Goal: Find contact information: Find contact information

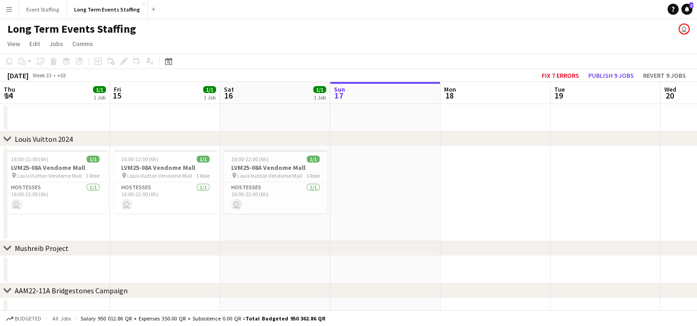
scroll to position [0, 220]
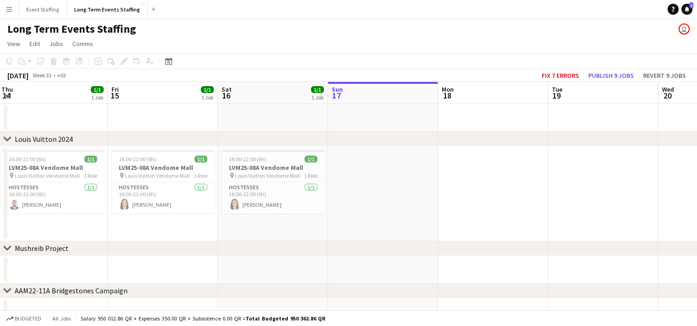
drag, startPoint x: 63, startPoint y: 239, endPoint x: 392, endPoint y: 189, distance: 332.2
click at [392, 189] on app-calendar-viewport "Tue 12 Wed 13 1/1 1 Job Thu 14 1/1 1 Job Fri 15 1/1 1 Job Sat 16 1/1 1 Job Sun …" at bounding box center [348, 225] width 697 height 287
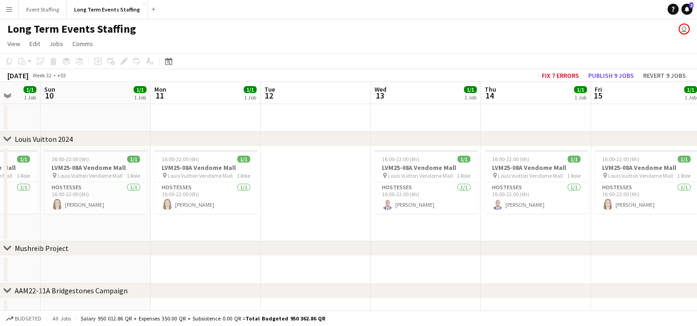
drag, startPoint x: 26, startPoint y: 223, endPoint x: 415, endPoint y: 185, distance: 390.2
click at [415, 185] on app-calendar-viewport "Fri 8 Sat 9 1/1 1 Job Sun 10 1/1 1 Job Mon 11 1/1 1 Job Tue 12 Wed 13 1/1 1 Job…" at bounding box center [348, 225] width 697 height 287
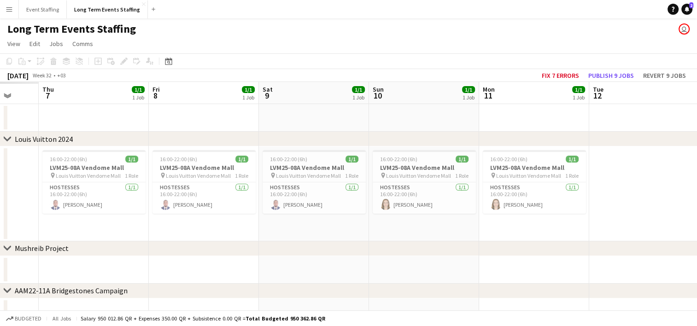
drag, startPoint x: 61, startPoint y: 224, endPoint x: 484, endPoint y: 177, distance: 425.5
click at [484, 177] on app-calendar-viewport "Mon 4 Tue 5 Wed 6 Thu 7 1/1 1 Job Fri 8 1/1 1 Job Sat 9 1/1 1 Job Sun 10 1/1 1 …" at bounding box center [348, 225] width 697 height 287
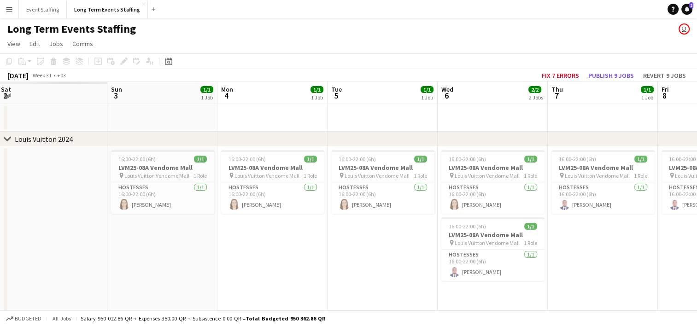
drag, startPoint x: 135, startPoint y: 220, endPoint x: 539, endPoint y: 205, distance: 404.8
click at [539, 205] on app-calendar-viewport "Thu 31 Fri 1 Sat 2 Sun 3 1/1 1 Job Mon 4 1/1 1 Job Tue 5 1/1 1 Job Wed 6 2/2 2 …" at bounding box center [348, 263] width 697 height 363
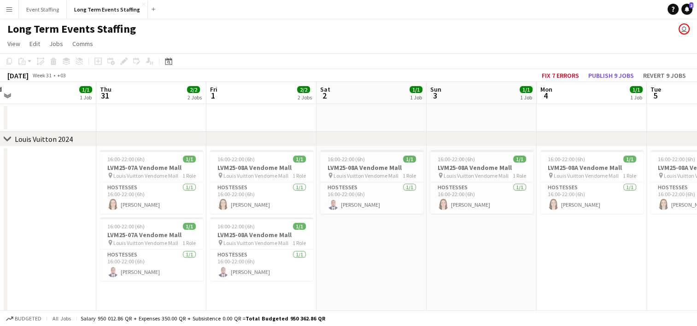
drag, startPoint x: 211, startPoint y: 201, endPoint x: 544, endPoint y: 197, distance: 332.2
click at [544, 197] on app-calendar-viewport "Mon 28 Tue 29 Wed 30 1/1 1 Job Thu 31 2/2 2 Jobs Fri 1 2/2 2 Jobs Sat 2 1/1 1 J…" at bounding box center [348, 263] width 697 height 363
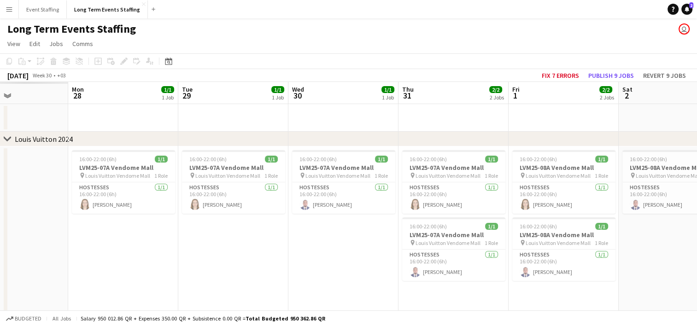
drag, startPoint x: 193, startPoint y: 205, endPoint x: 493, endPoint y: 198, distance: 299.5
click at [493, 198] on app-calendar-viewport "Fri 25 Sat 26 Sun 27 Mon 28 1/1 1 Job Tue 29 1/1 1 Job Wed 30 1/1 1 Job Thu 31 …" at bounding box center [348, 263] width 697 height 363
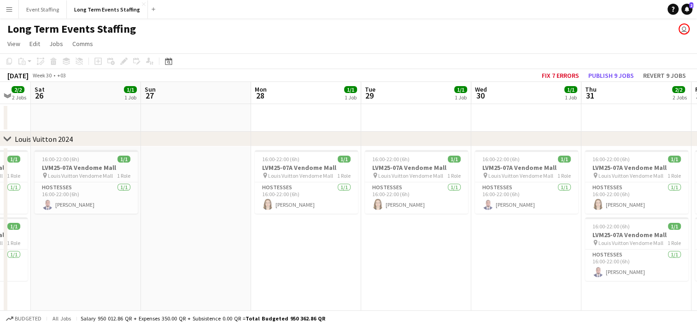
drag, startPoint x: 210, startPoint y: 194, endPoint x: 555, endPoint y: 178, distance: 345.5
click at [555, 178] on app-calendar-viewport "Thu 24 Fri 25 2/2 2 Jobs Sat 26 1/1 1 Job Sun 27 Mon 28 1/1 1 Job Tue 29 1/1 1 …" at bounding box center [348, 263] width 697 height 363
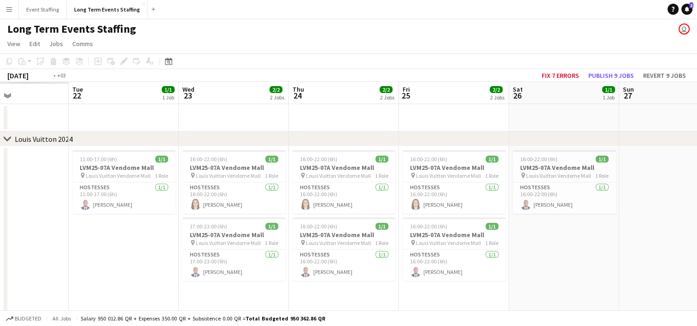
drag, startPoint x: 162, startPoint y: 179, endPoint x: 553, endPoint y: 171, distance: 391.2
click at [553, 171] on app-calendar-viewport "Sat 19 Sun 20 Mon 21 Tue 22 1/1 1 Job Wed 23 2/2 2 Jobs Thu 24 2/2 2 Jobs Fri 2…" at bounding box center [348, 263] width 697 height 363
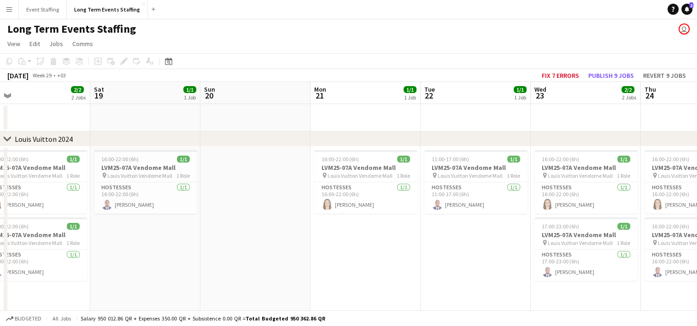
drag, startPoint x: 164, startPoint y: 185, endPoint x: 449, endPoint y: 161, distance: 285.7
click at [449, 161] on app-calendar-viewport "Wed 16 Thu 17 Fri 18 2/2 2 Jobs Sat 19 1/1 1 Job Sun 20 Mon 21 1/1 1 Job Tue 22…" at bounding box center [348, 263] width 697 height 363
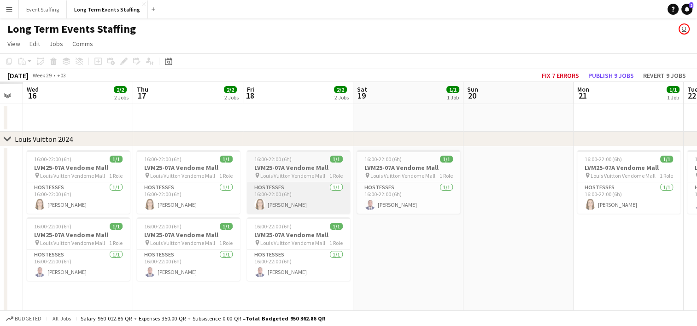
drag, startPoint x: 103, startPoint y: 200, endPoint x: 379, endPoint y: 200, distance: 276.0
click at [379, 200] on app-calendar-viewport "Mon 14 Tue 15 Wed 16 2/2 2 Jobs Thu 17 2/2 2 Jobs Fri 18 2/2 2 Jobs Sat 19 1/1 …" at bounding box center [348, 263] width 697 height 363
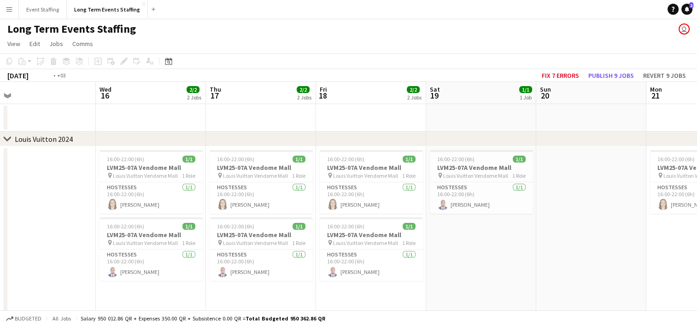
drag, startPoint x: 126, startPoint y: 201, endPoint x: 377, endPoint y: 189, distance: 251.4
click at [377, 189] on app-calendar-viewport "Sun 13 Mon 14 1/1 1 Job Tue 15 Wed 16 2/2 2 Jobs Thu 17 2/2 2 Jobs Fri 18 2/2 2…" at bounding box center [348, 263] width 697 height 363
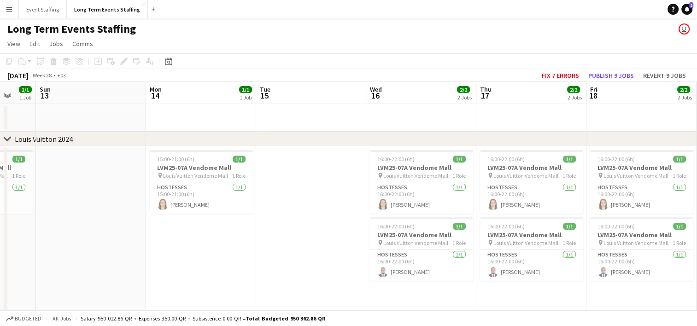
drag, startPoint x: 133, startPoint y: 194, endPoint x: 440, endPoint y: 186, distance: 307.4
click at [440, 186] on app-calendar-viewport "Fri 11 2/2 2 Jobs Sat 12 1/1 1 Job Sun 13 Mon 14 1/1 1 Job Tue 15 Wed 16 2/2 2 …" at bounding box center [348, 263] width 697 height 363
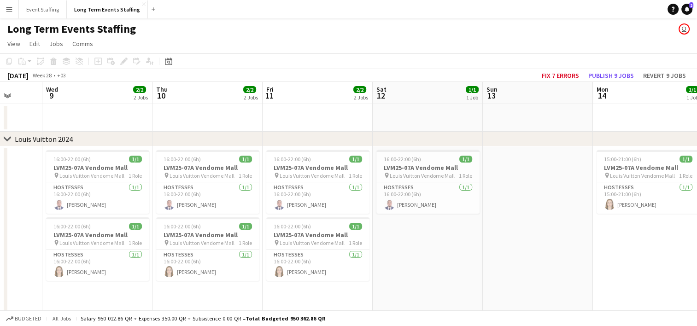
drag, startPoint x: 107, startPoint y: 193, endPoint x: 424, endPoint y: 199, distance: 317.5
click at [424, 199] on app-calendar-viewport "Mon 7 Tue 8 Wed 9 2/2 2 Jobs Thu 10 2/2 2 Jobs Fri 11 2/2 2 Jobs Sat 12 1/1 1 J…" at bounding box center [348, 263] width 697 height 363
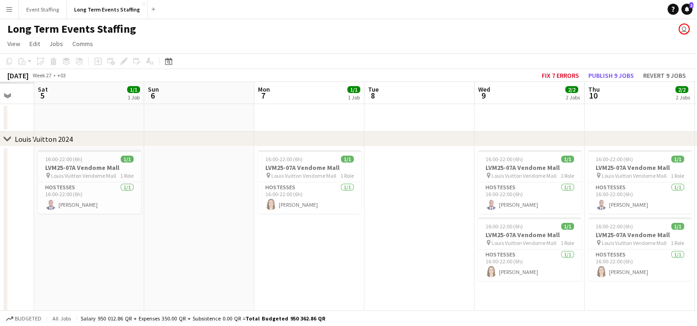
drag, startPoint x: 150, startPoint y: 195, endPoint x: 474, endPoint y: 179, distance: 324.3
click at [474, 179] on app-calendar-viewport "Thu 3 Fri 4 Sat 5 1/1 1 Job Sun 6 Mon 7 1/1 1 Job Tue 8 Wed 9 2/2 2 Jobs Thu 10…" at bounding box center [348, 263] width 697 height 363
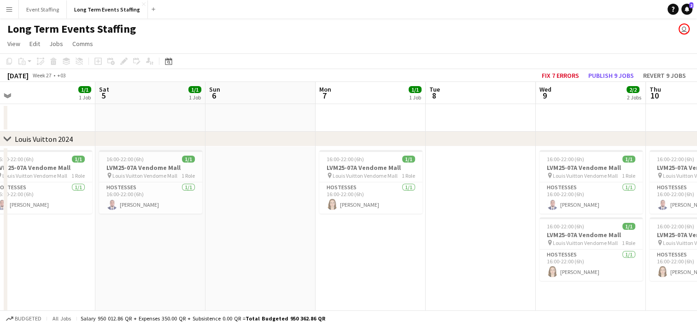
drag, startPoint x: 178, startPoint y: 202, endPoint x: 457, endPoint y: 191, distance: 279.9
click at [457, 191] on app-calendar-viewport "Wed 2 2/2 2 Jobs Thu 3 2/2 2 Jobs Fri 4 1/1 1 Job Sat 5 1/1 1 Job Sun 6 Mon 7 1…" at bounding box center [348, 263] width 697 height 363
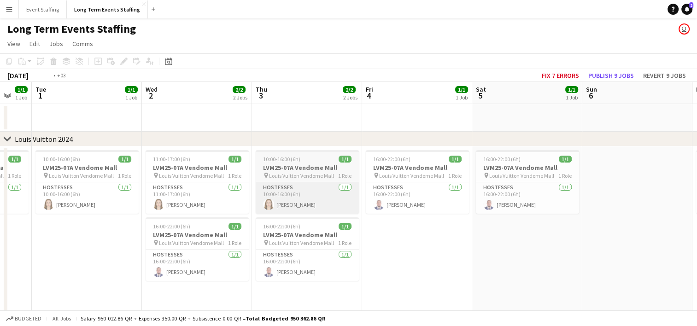
drag, startPoint x: 155, startPoint y: 211, endPoint x: 455, endPoint y: 186, distance: 301.0
click at [455, 186] on app-calendar-viewport "Sun 29 Mon 30 1/1 1 Job Tue 1 1/1 1 Job Wed 2 2/2 2 Jobs Thu 3 2/2 2 Jobs Fri 4…" at bounding box center [348, 263] width 697 height 363
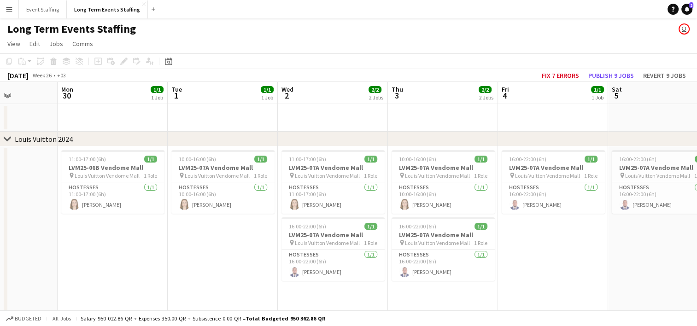
scroll to position [0, 215]
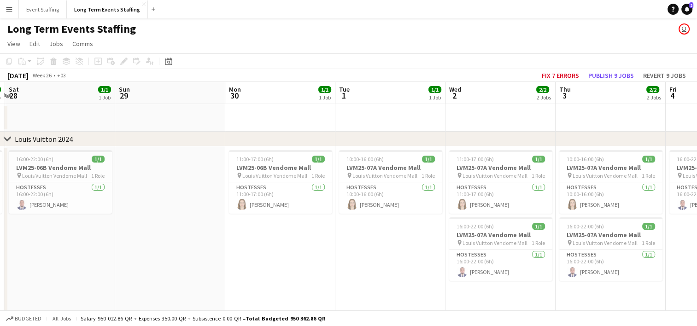
drag, startPoint x: 254, startPoint y: 240, endPoint x: 394, endPoint y: 218, distance: 141.8
click at [394, 218] on app-calendar-viewport "Thu 26 1/1 1 Job Fri 27 1/1 1 Job Sat 28 1/1 1 Job Sun 29 Mon 30 1/1 1 Job Tue …" at bounding box center [348, 263] width 697 height 363
click at [293, 205] on app-card-role "Hostesses [DATE] 11:00-17:00 (6h) [PERSON_NAME]" at bounding box center [280, 197] width 103 height 31
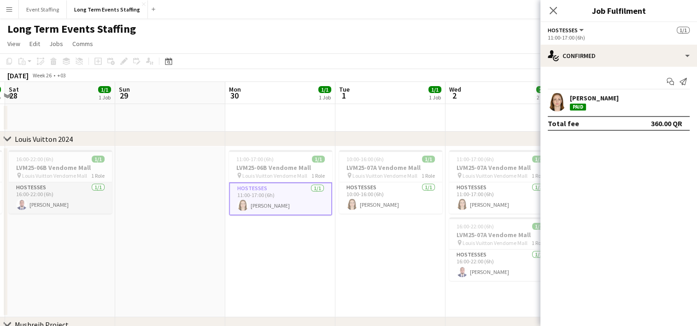
click at [46, 203] on app-card-role "Hostesses [DATE] 16:00-22:00 (6h) [PERSON_NAME]" at bounding box center [60, 197] width 103 height 31
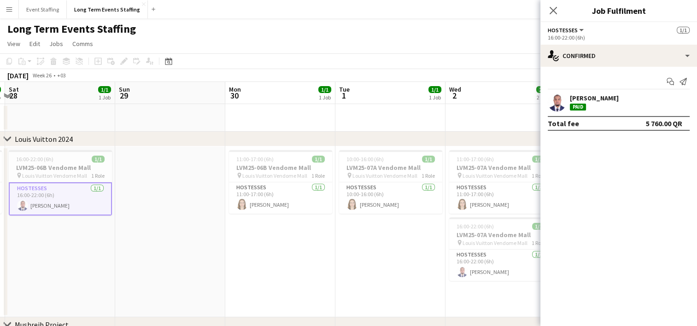
click at [556, 103] on app-user-avatar at bounding box center [557, 102] width 18 height 18
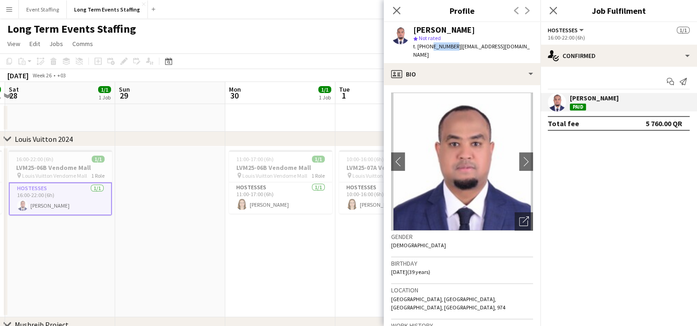
drag, startPoint x: 449, startPoint y: 46, endPoint x: 428, endPoint y: 44, distance: 21.8
click at [428, 44] on span "t. [PHONE_NUMBER]" at bounding box center [437, 46] width 48 height 7
copy span "33451645"
